Goal: Obtain resource: Obtain resource

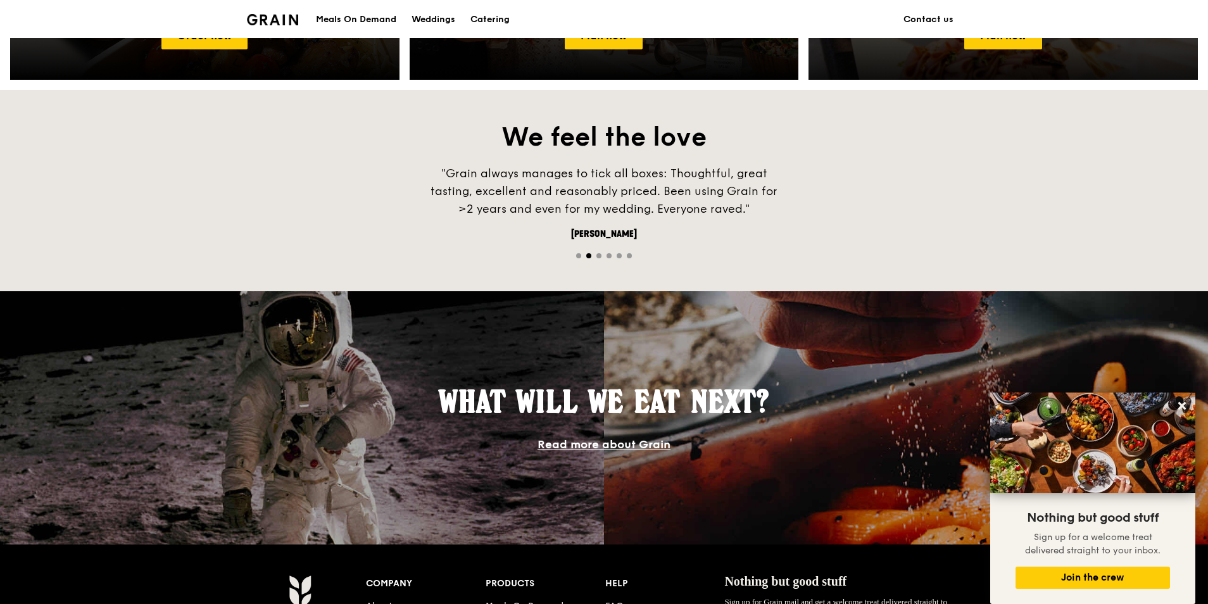
scroll to position [570, 0]
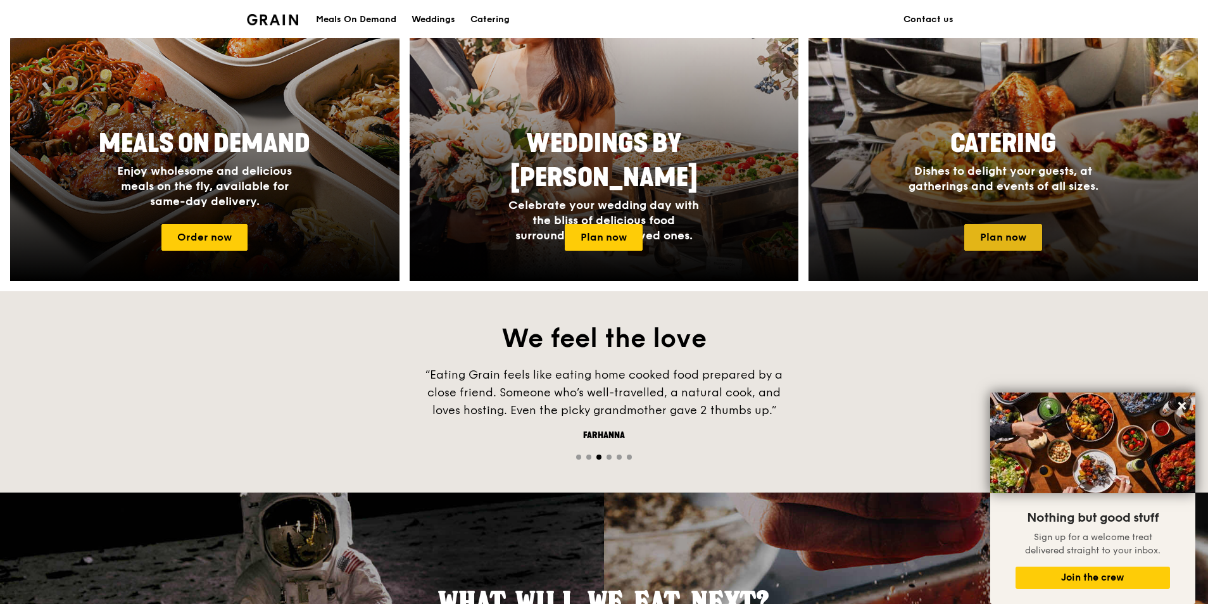
click at [1028, 239] on link "Plan now" at bounding box center [1004, 237] width 78 height 27
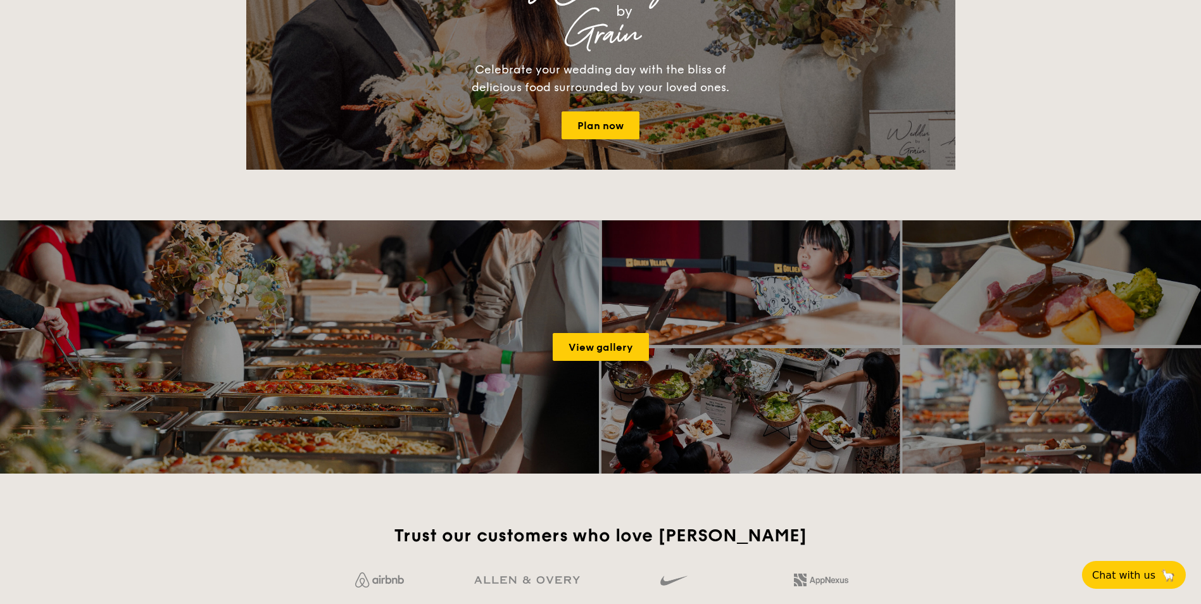
scroll to position [1773, 0]
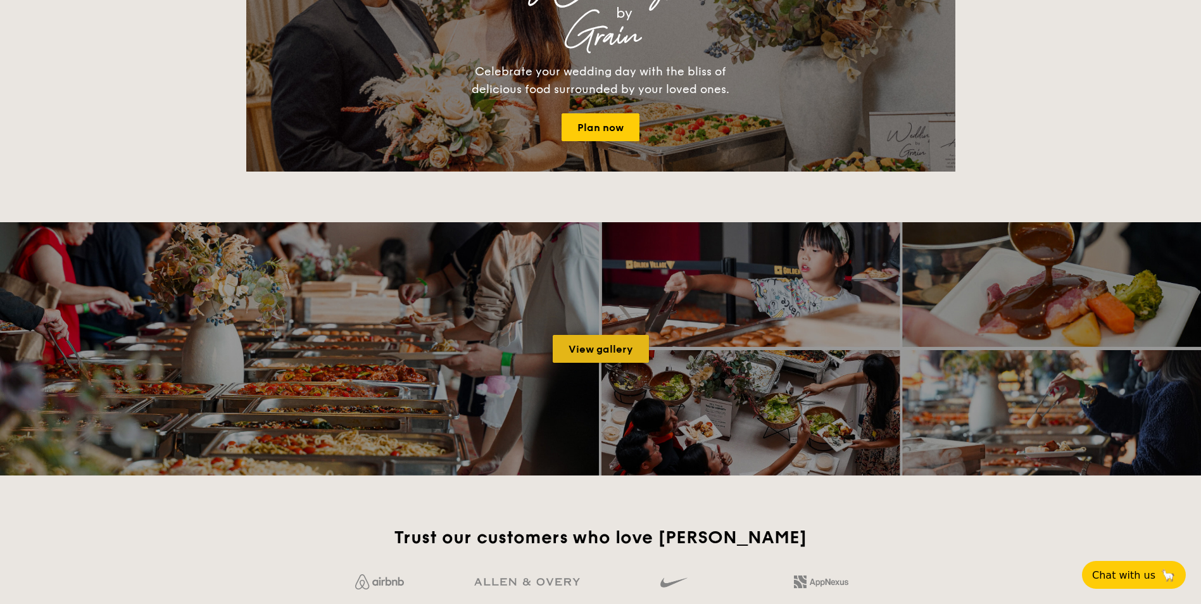
click at [608, 353] on link "View gallery" at bounding box center [601, 349] width 96 height 28
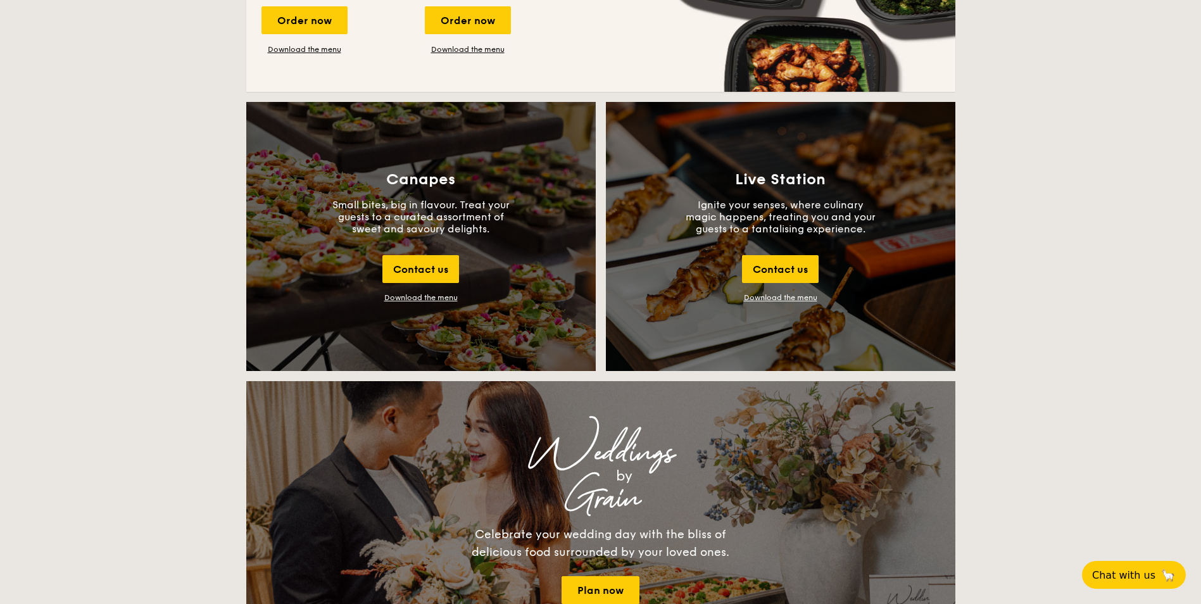
scroll to position [1267, 0]
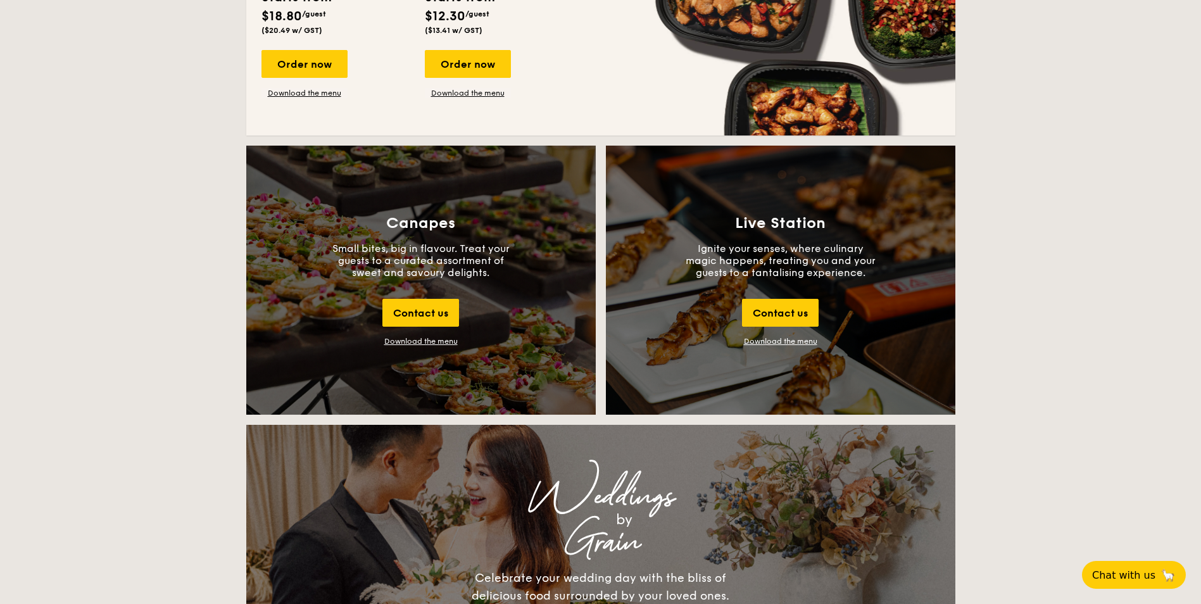
click at [419, 337] on div "Download the menu" at bounding box center [420, 341] width 73 height 9
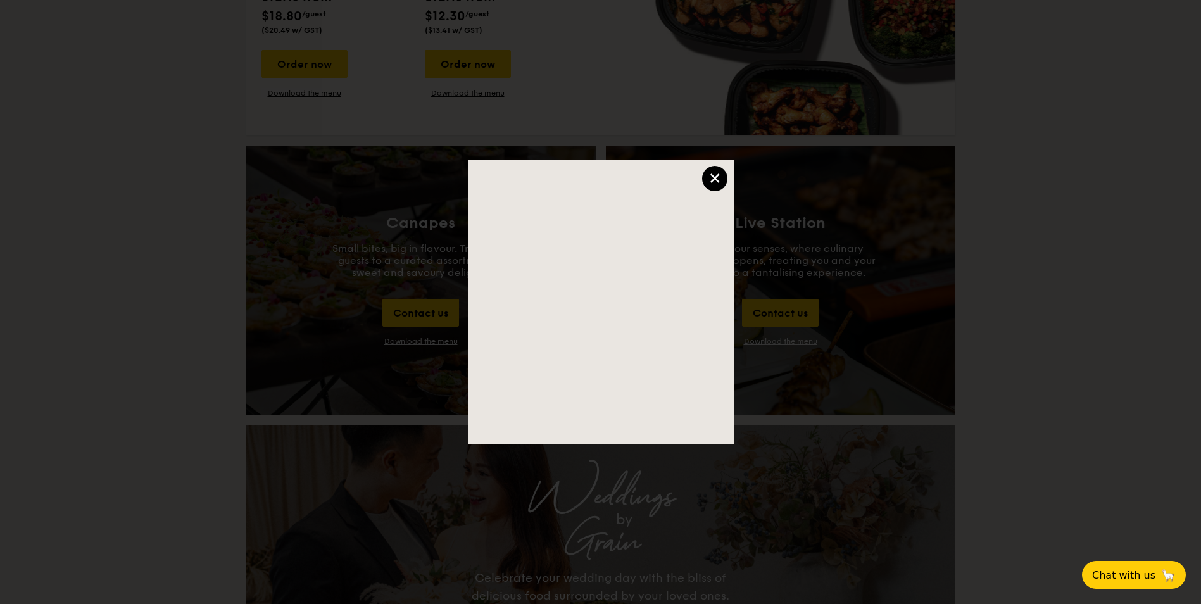
click at [712, 177] on div "×" at bounding box center [714, 178] width 25 height 25
